Goal: Transaction & Acquisition: Purchase product/service

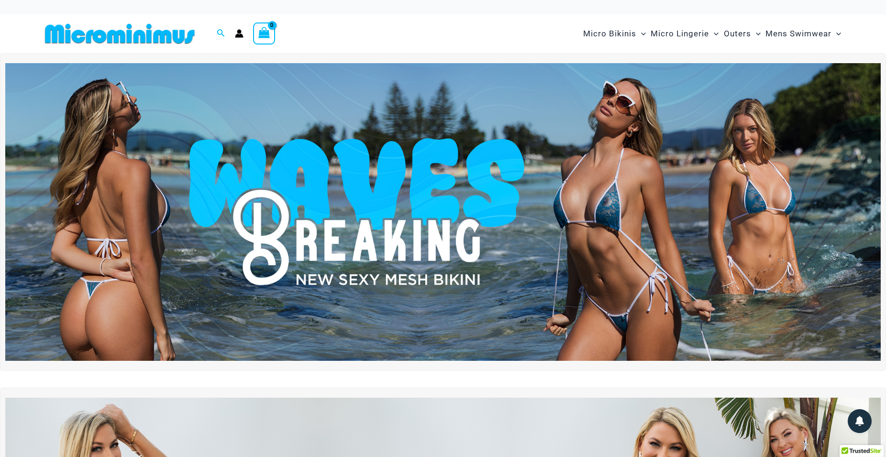
click at [564, 193] on img at bounding box center [442, 211] width 875 height 297
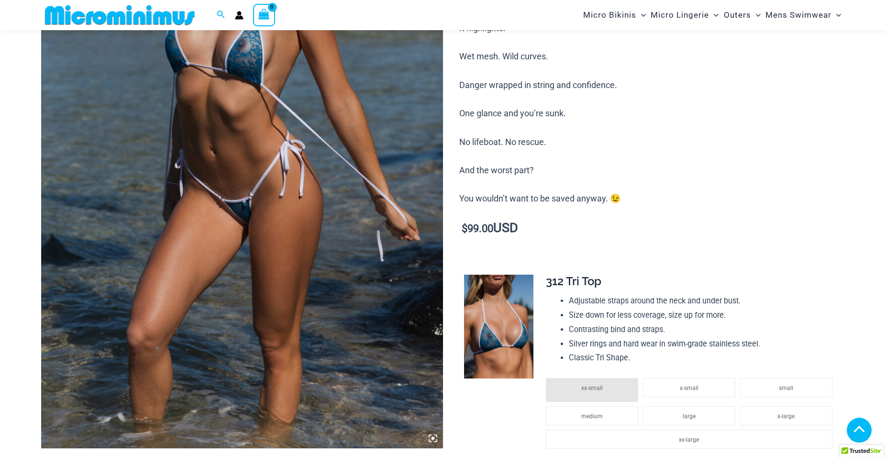
scroll to position [244, 0]
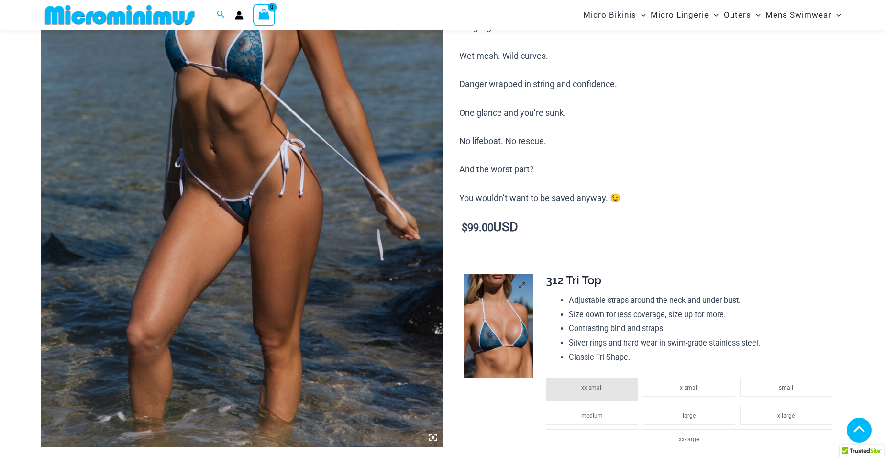
click at [491, 345] on img at bounding box center [498, 326] width 69 height 104
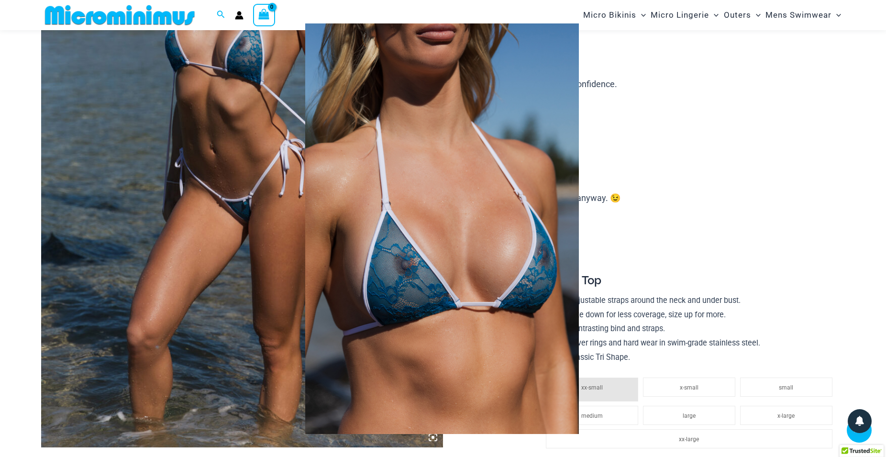
scroll to position [438, 0]
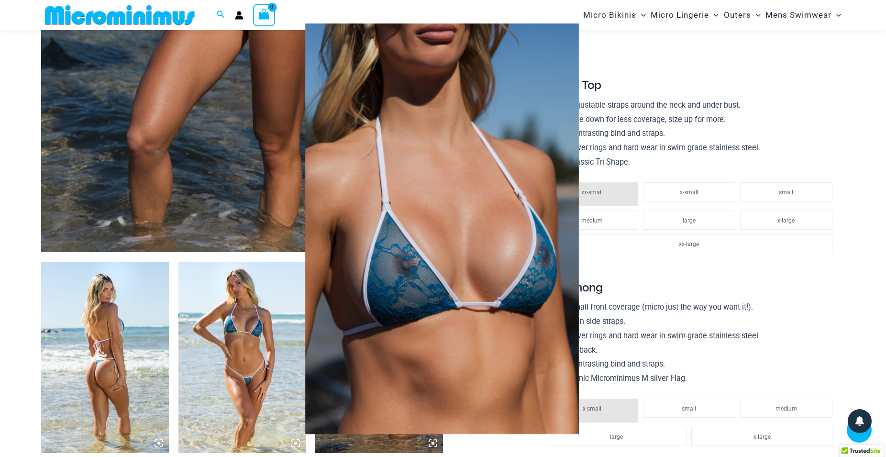
click at [234, 338] on div at bounding box center [443, 228] width 886 height 457
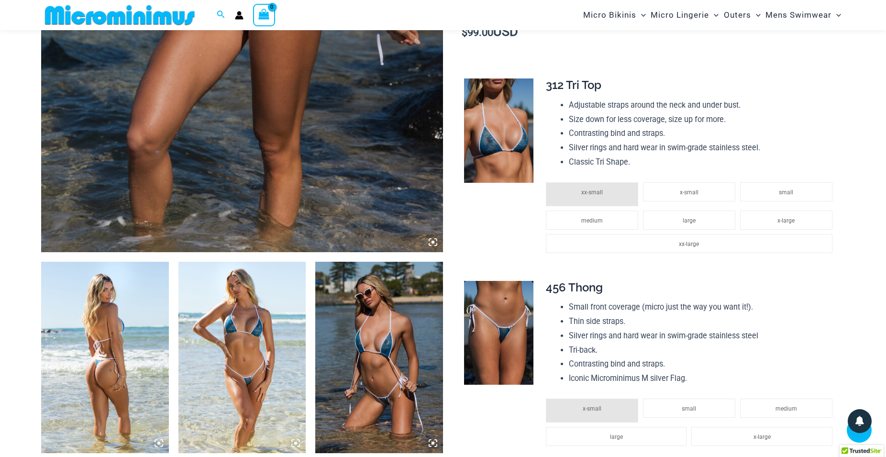
scroll to position [633, 0]
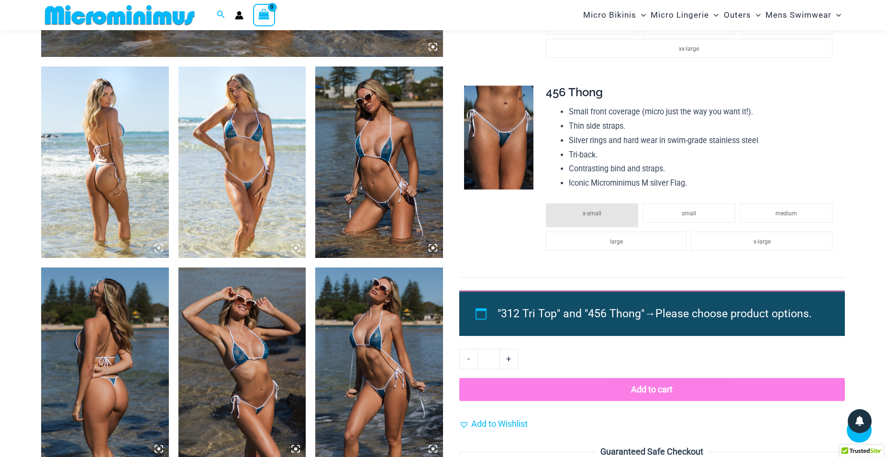
click at [513, 139] on img at bounding box center [498, 138] width 69 height 104
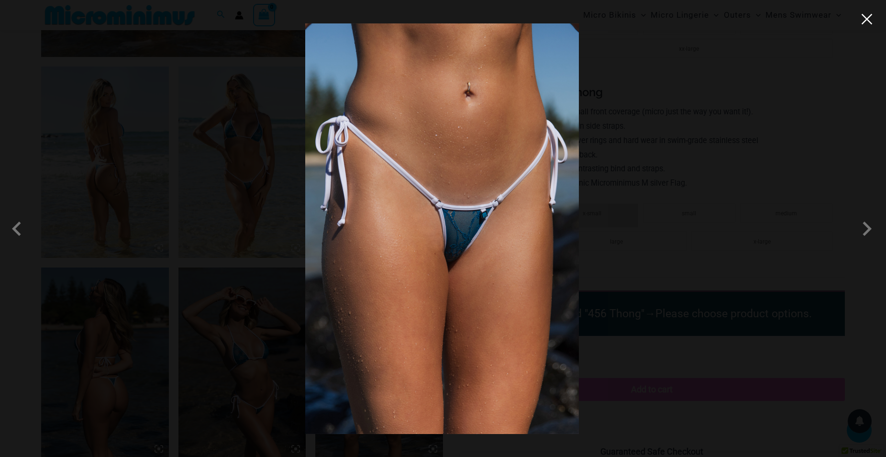
click at [866, 19] on button "Close" at bounding box center [866, 19] width 14 height 14
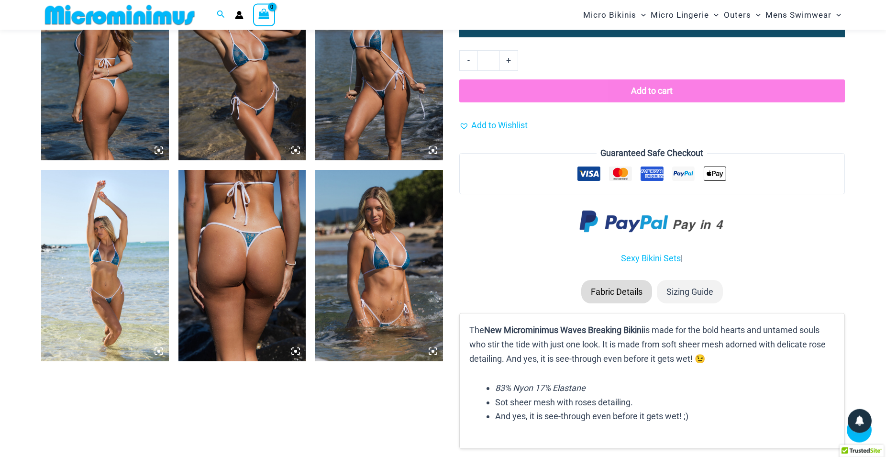
scroll to position [1072, 0]
